Goal: Transaction & Acquisition: Book appointment/travel/reservation

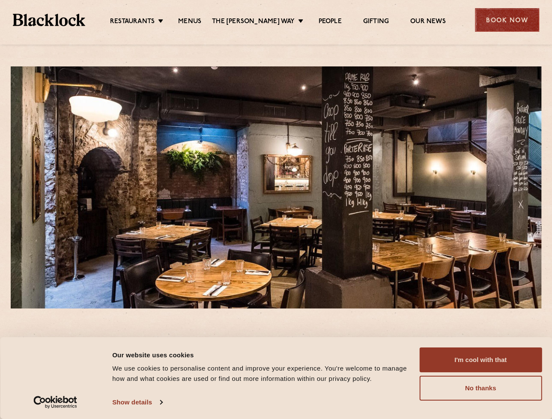
click at [503, 19] on div "Book Now" at bounding box center [507, 20] width 64 height 24
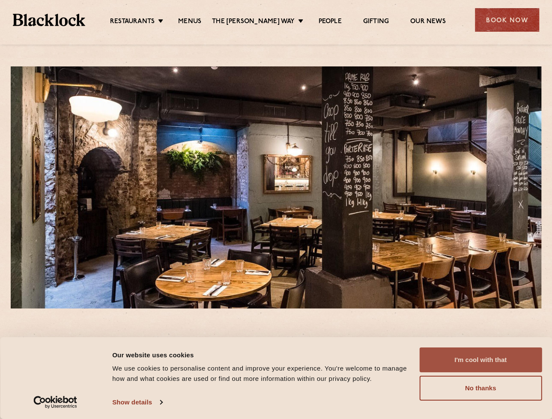
click at [496, 360] on button "I'm cool with that" at bounding box center [480, 359] width 123 height 25
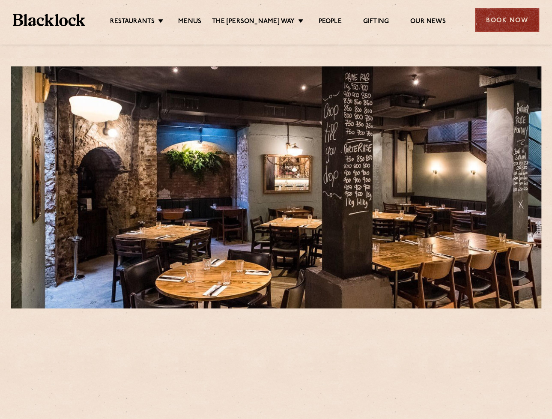
click at [509, 19] on div "Book Now" at bounding box center [507, 20] width 64 height 24
click at [494, 16] on div "Book Now" at bounding box center [507, 20] width 64 height 24
click at [505, 20] on div "Book Now" at bounding box center [507, 20] width 64 height 24
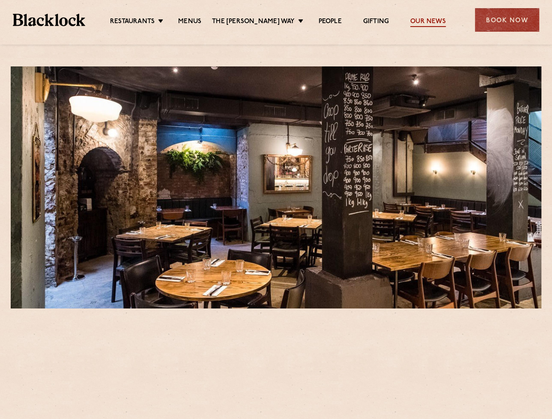
click at [417, 24] on link "Our News" at bounding box center [428, 22] width 36 height 9
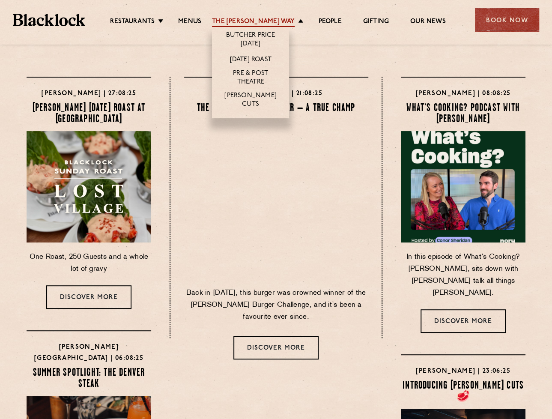
click at [253, 22] on link "The [PERSON_NAME] Way" at bounding box center [253, 22] width 83 height 9
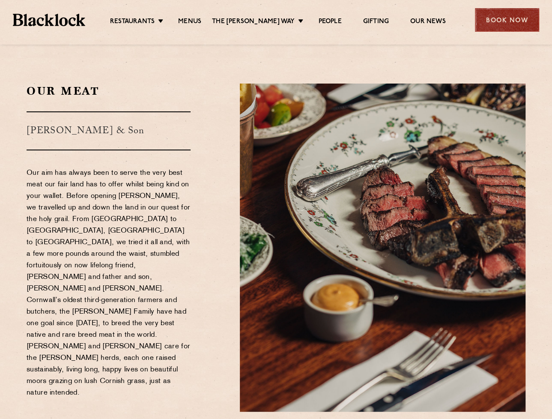
click at [516, 25] on div "Book Now" at bounding box center [507, 20] width 64 height 24
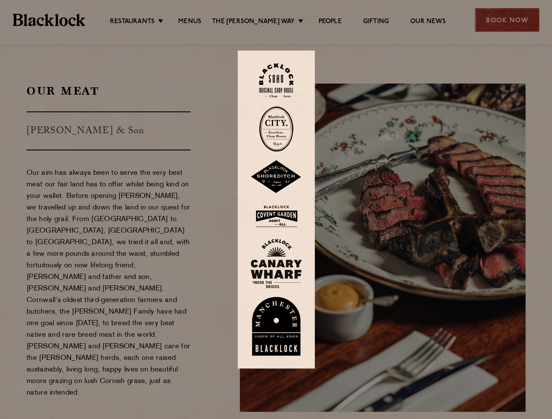
click at [516, 25] on div at bounding box center [276, 209] width 552 height 419
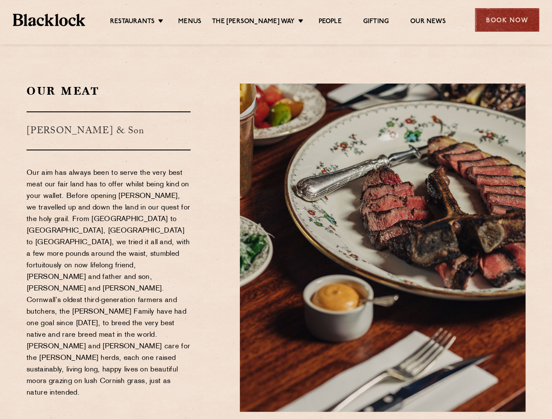
click at [516, 25] on div "Book Now" at bounding box center [507, 20] width 64 height 24
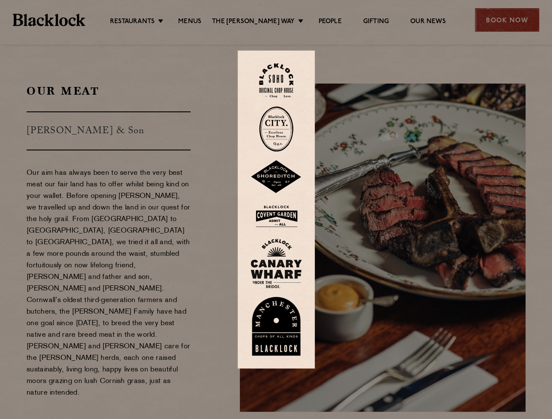
click at [516, 25] on div at bounding box center [276, 209] width 552 height 419
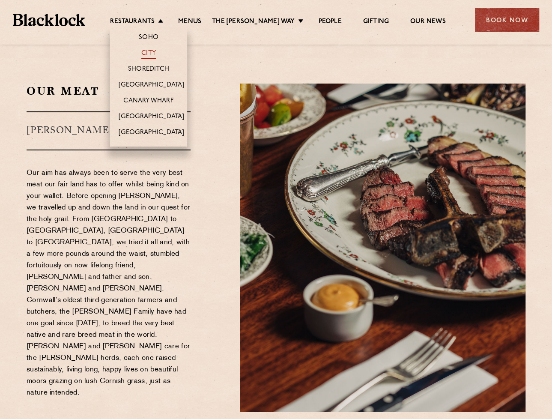
click at [156, 50] on link "City" at bounding box center [148, 53] width 15 height 9
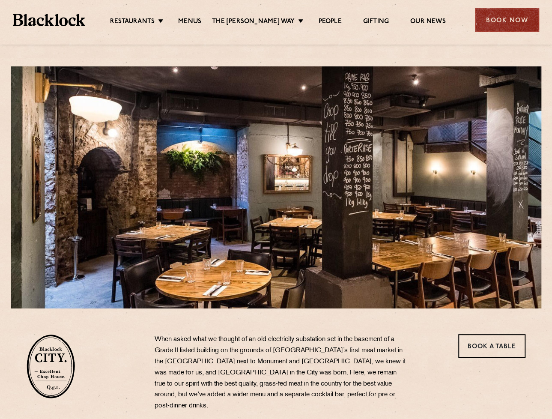
click at [485, 24] on div "Book Now" at bounding box center [507, 20] width 64 height 24
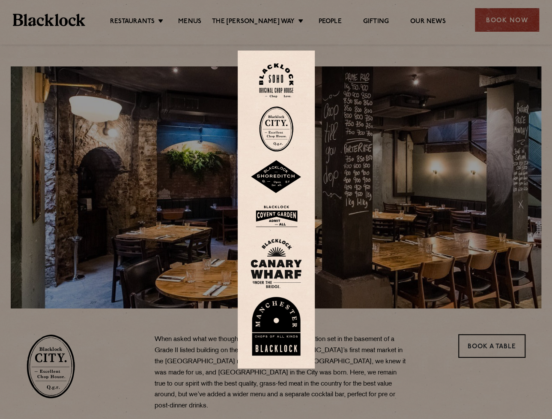
click at [273, 132] on img at bounding box center [276, 128] width 34 height 45
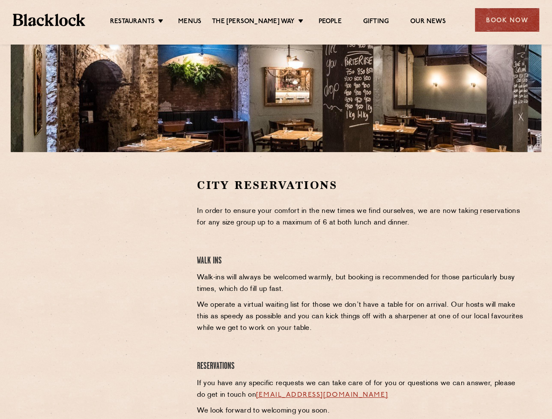
scroll to position [171, 0]
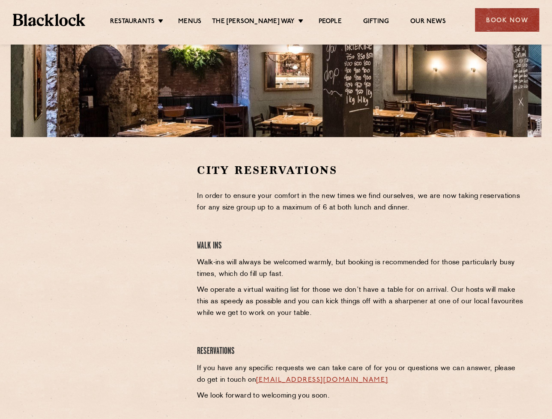
click at [206, 243] on h4 "Walk Ins" at bounding box center [361, 246] width 329 height 12
